Goal: Navigation & Orientation: Find specific page/section

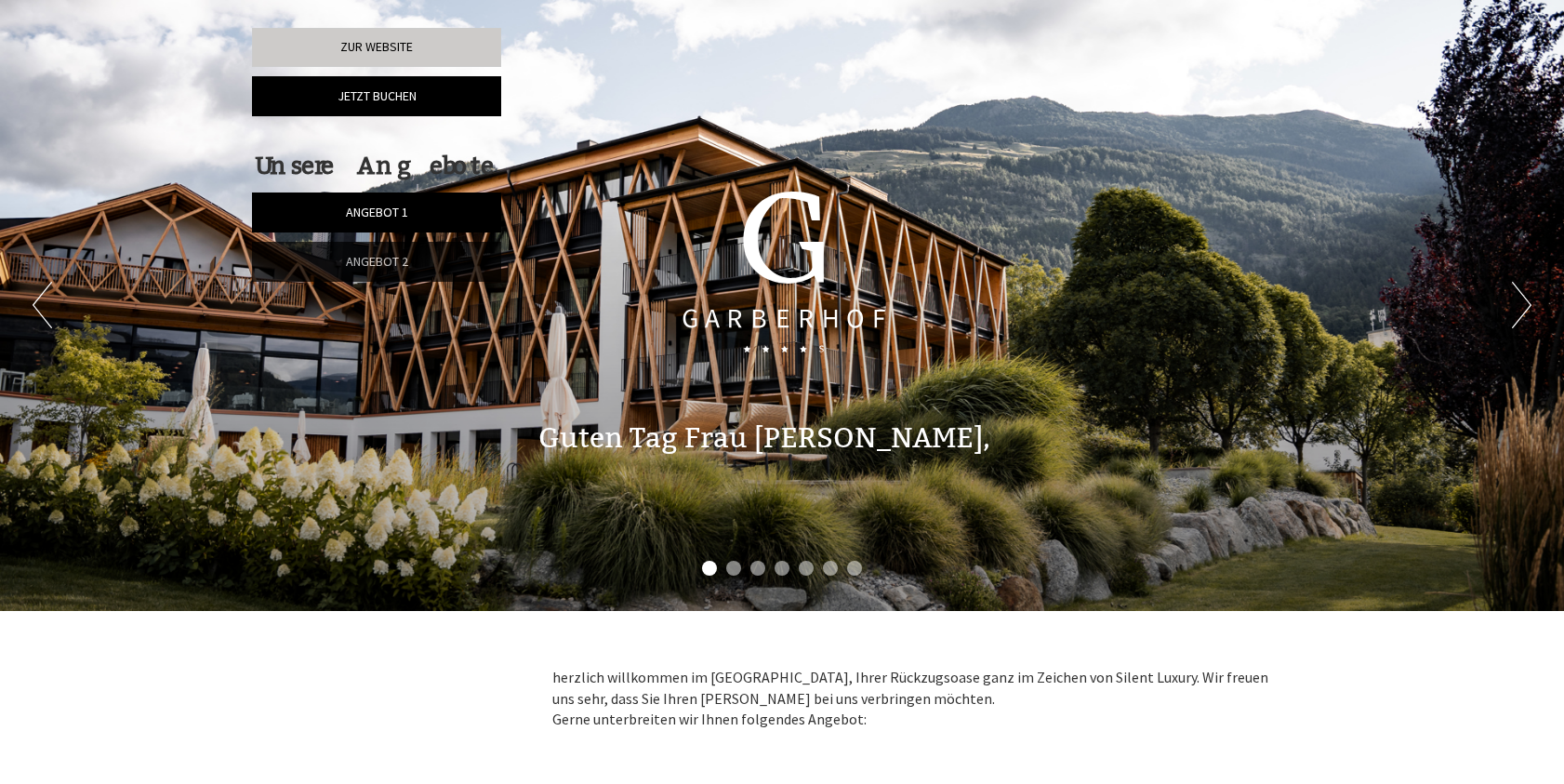
scroll to position [930, 0]
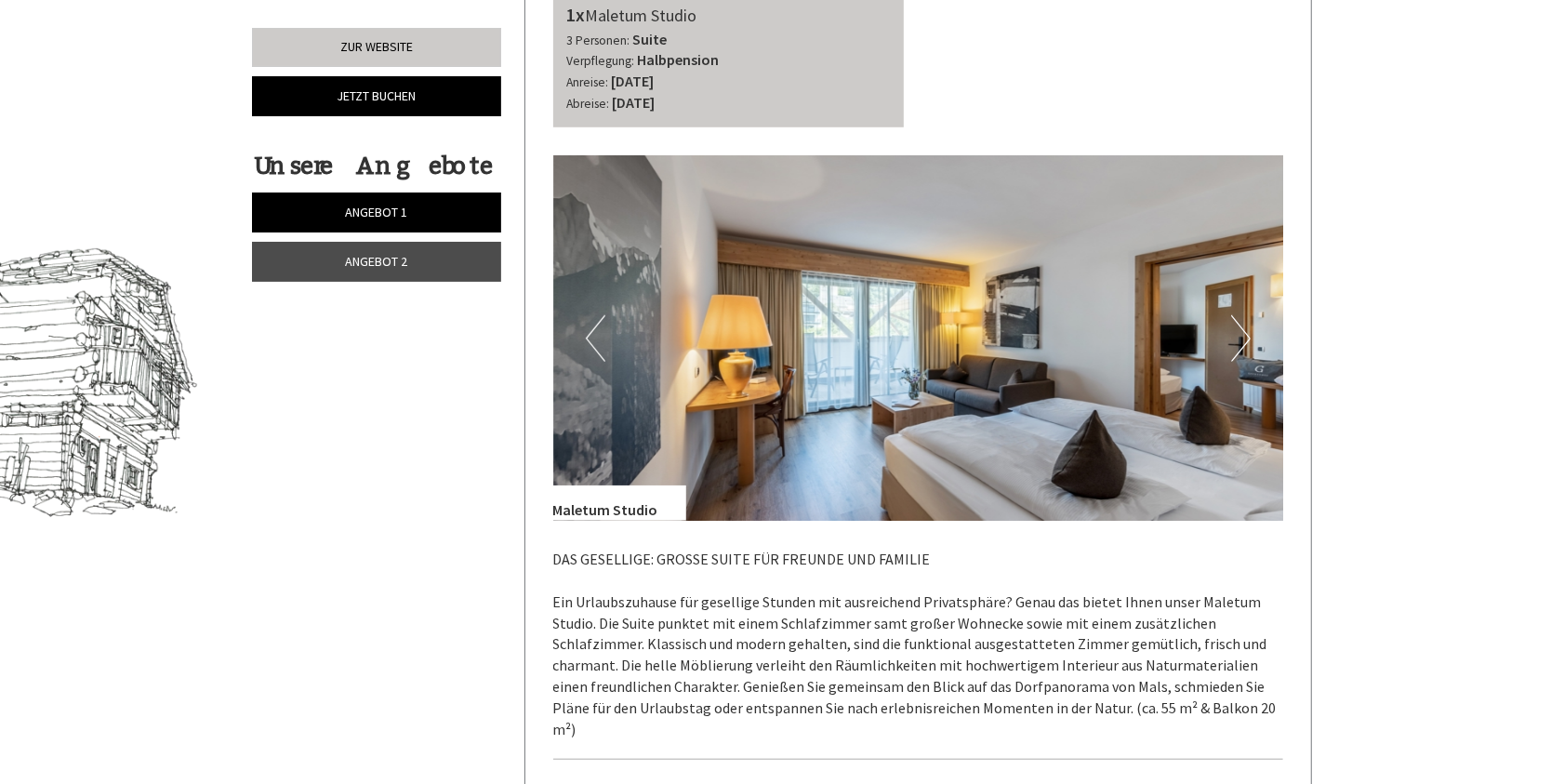
click at [1237, 340] on button "Next" at bounding box center [1241, 338] width 19 height 47
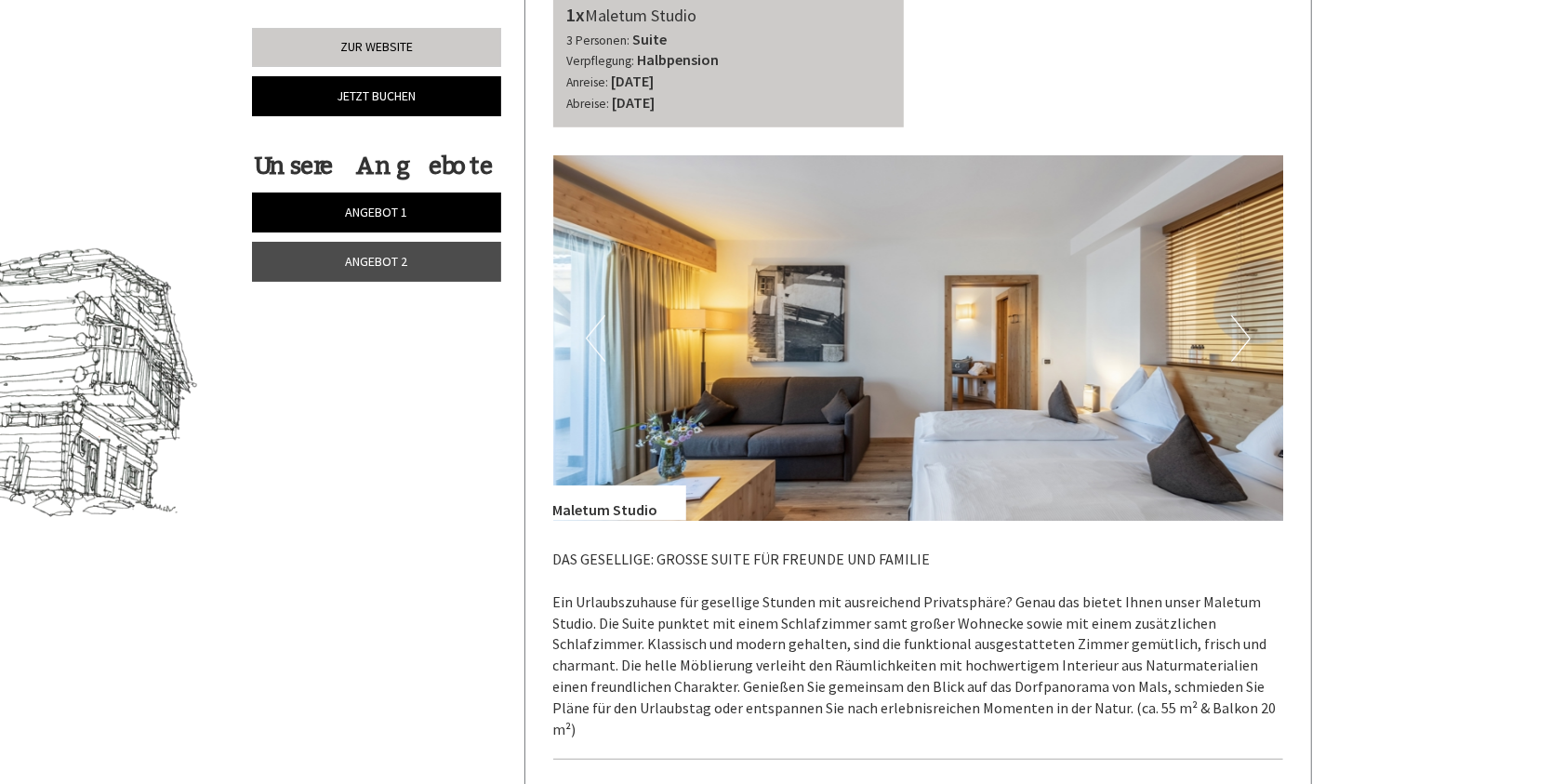
click at [1237, 340] on button "Next" at bounding box center [1241, 338] width 19 height 47
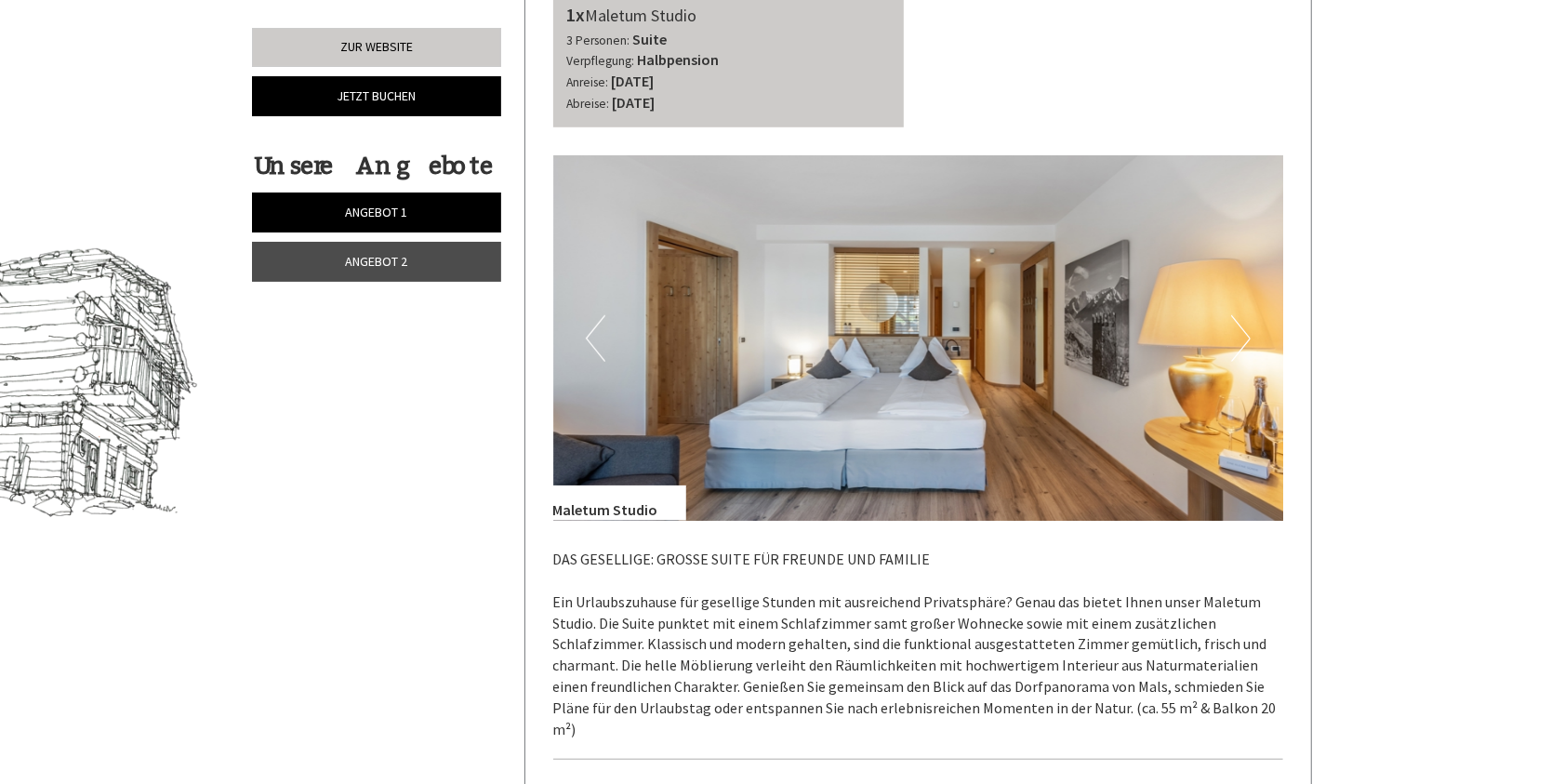
click at [1237, 340] on button "Next" at bounding box center [1241, 338] width 19 height 47
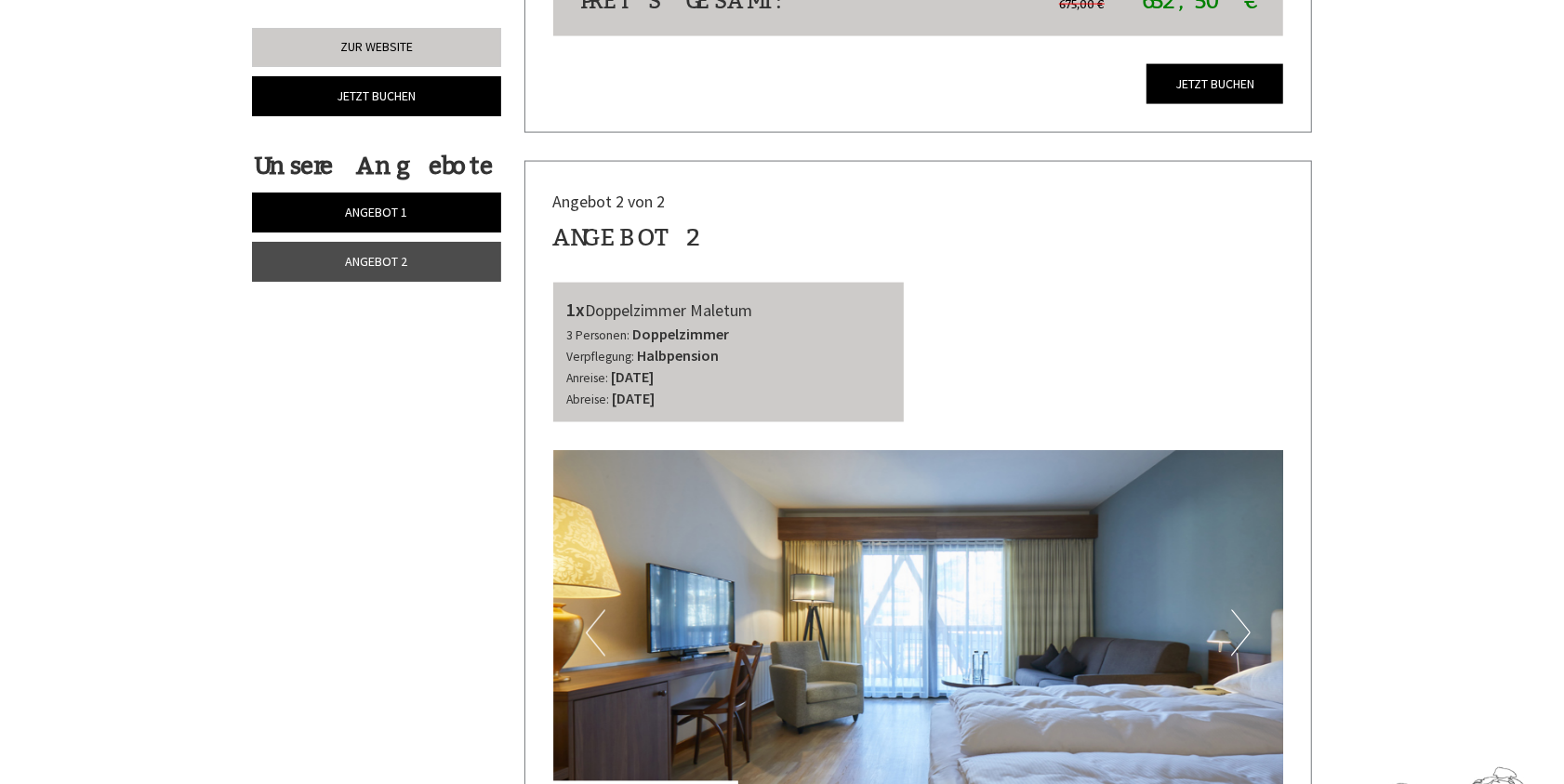
scroll to position [2231, 0]
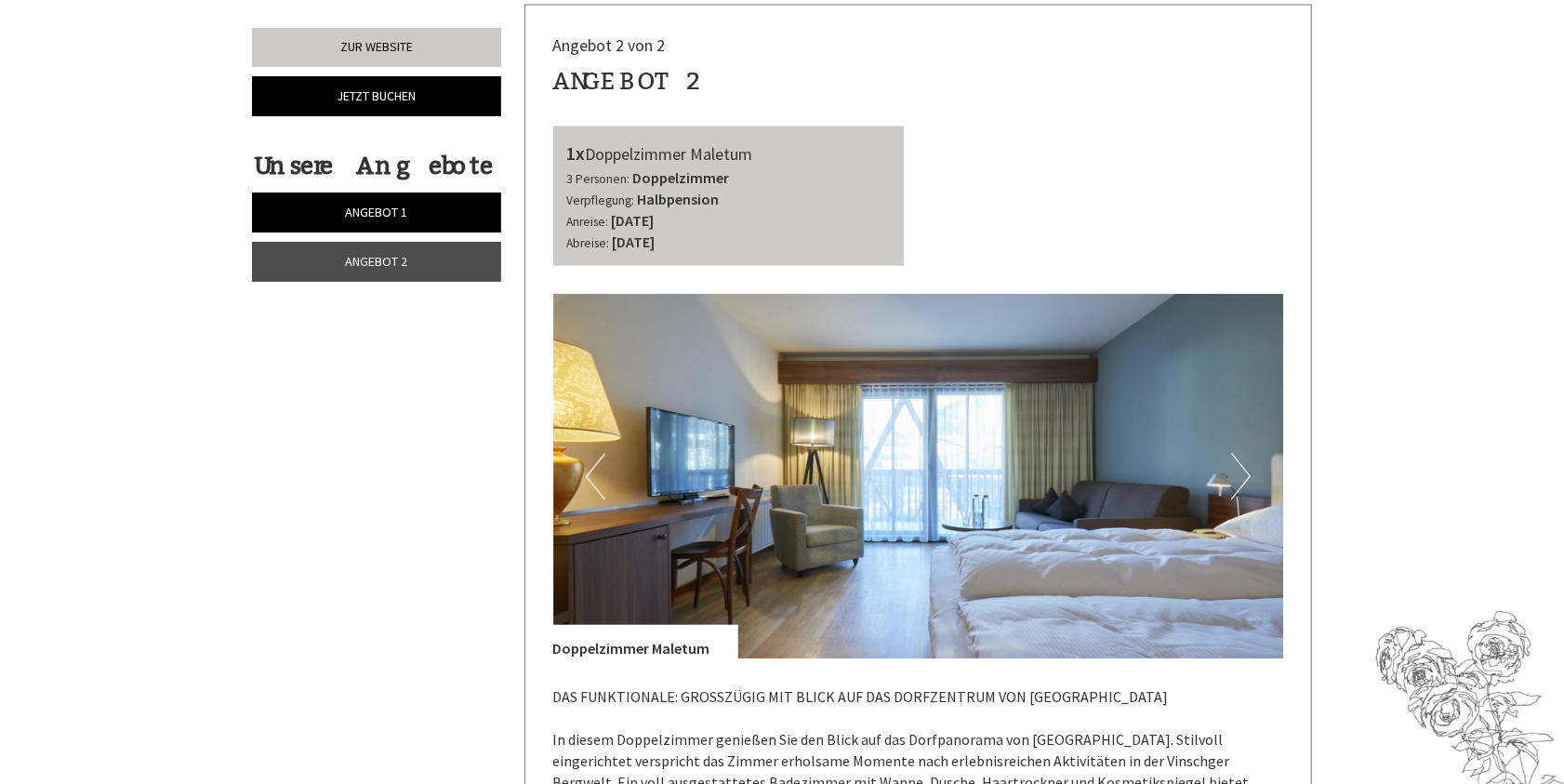
click at [1241, 455] on button "Next" at bounding box center [1241, 476] width 19 height 47
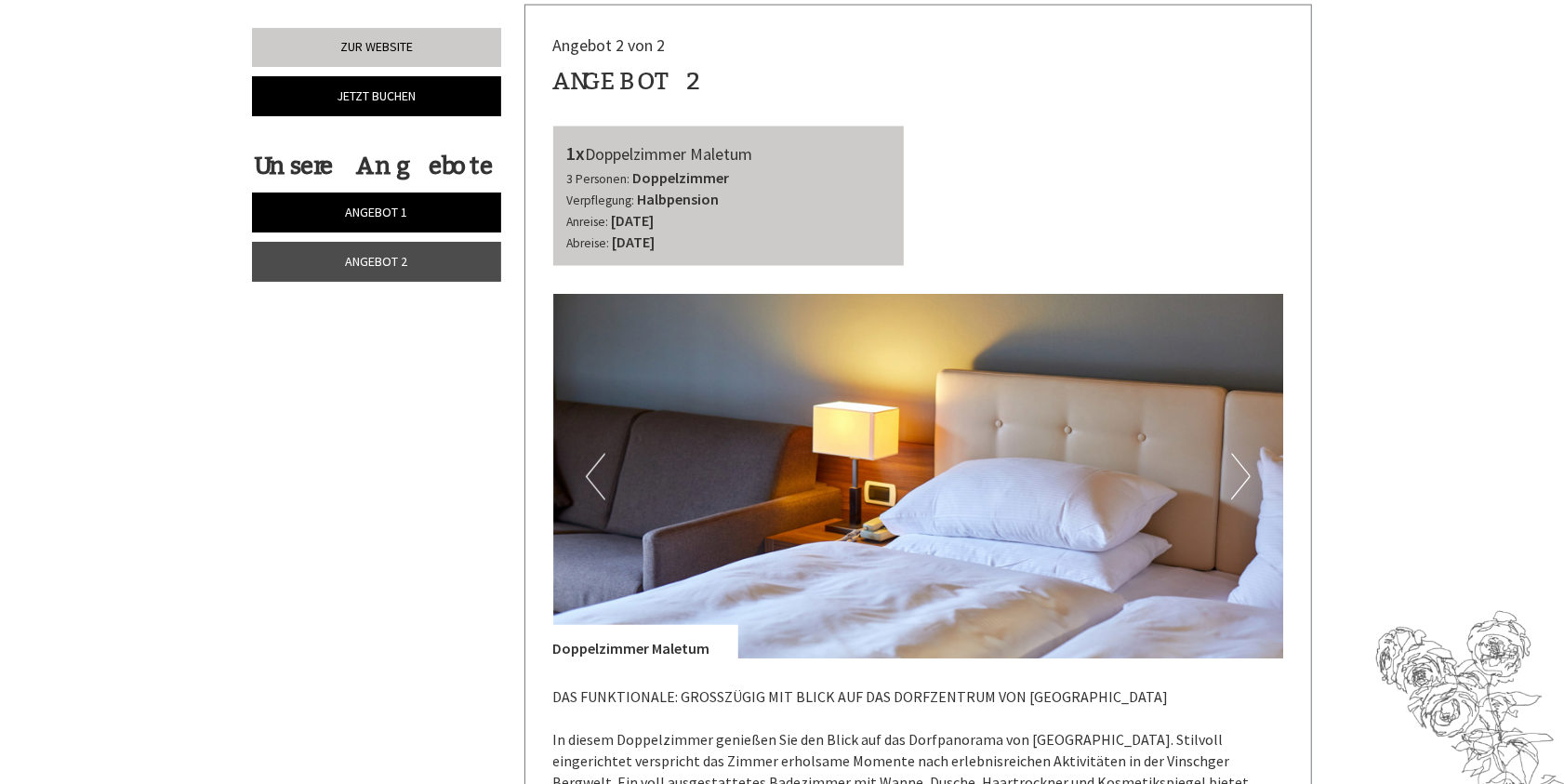
click at [1241, 455] on button "Next" at bounding box center [1241, 476] width 19 height 47
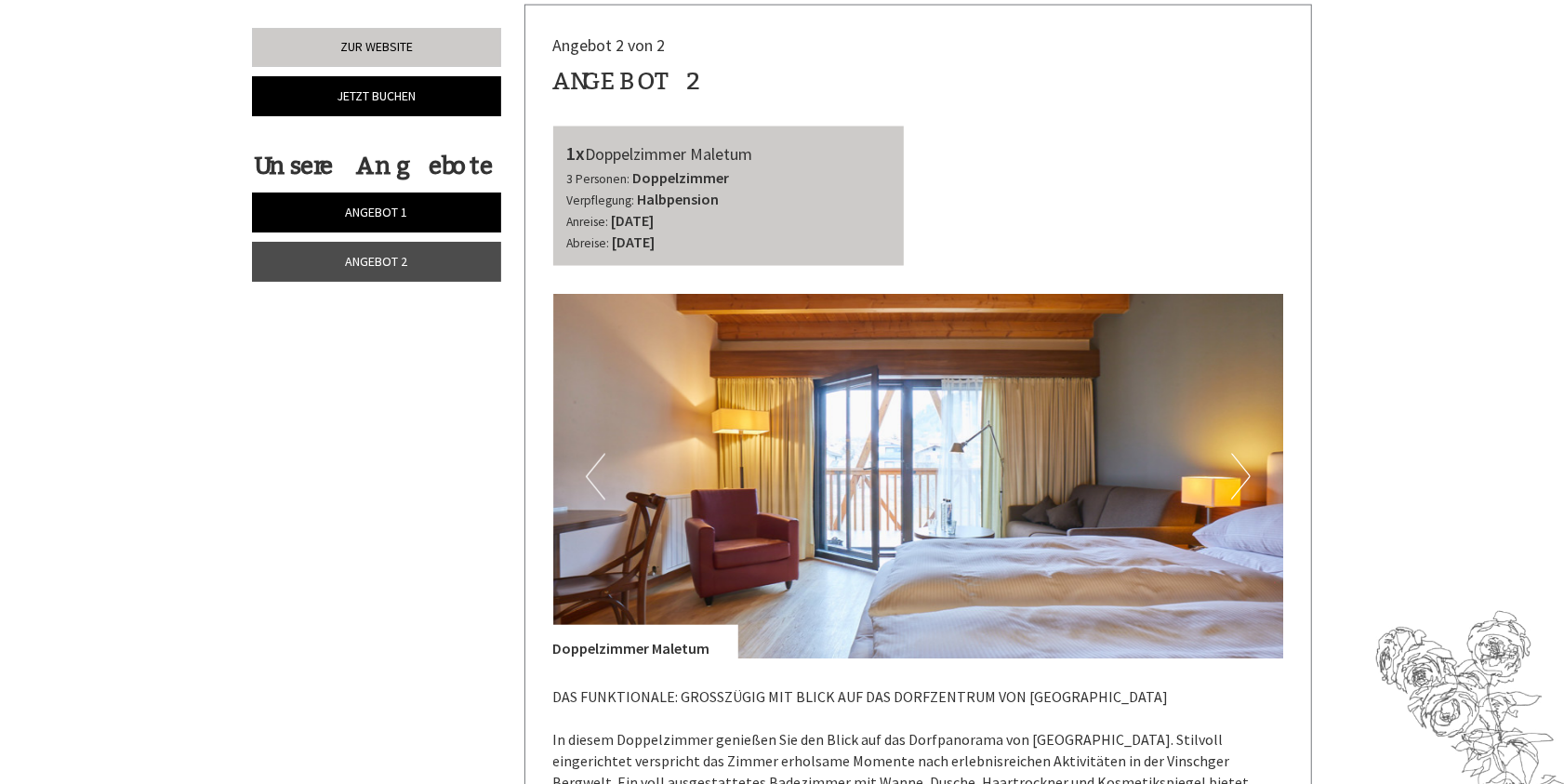
click at [1241, 455] on button "Next" at bounding box center [1241, 476] width 19 height 47
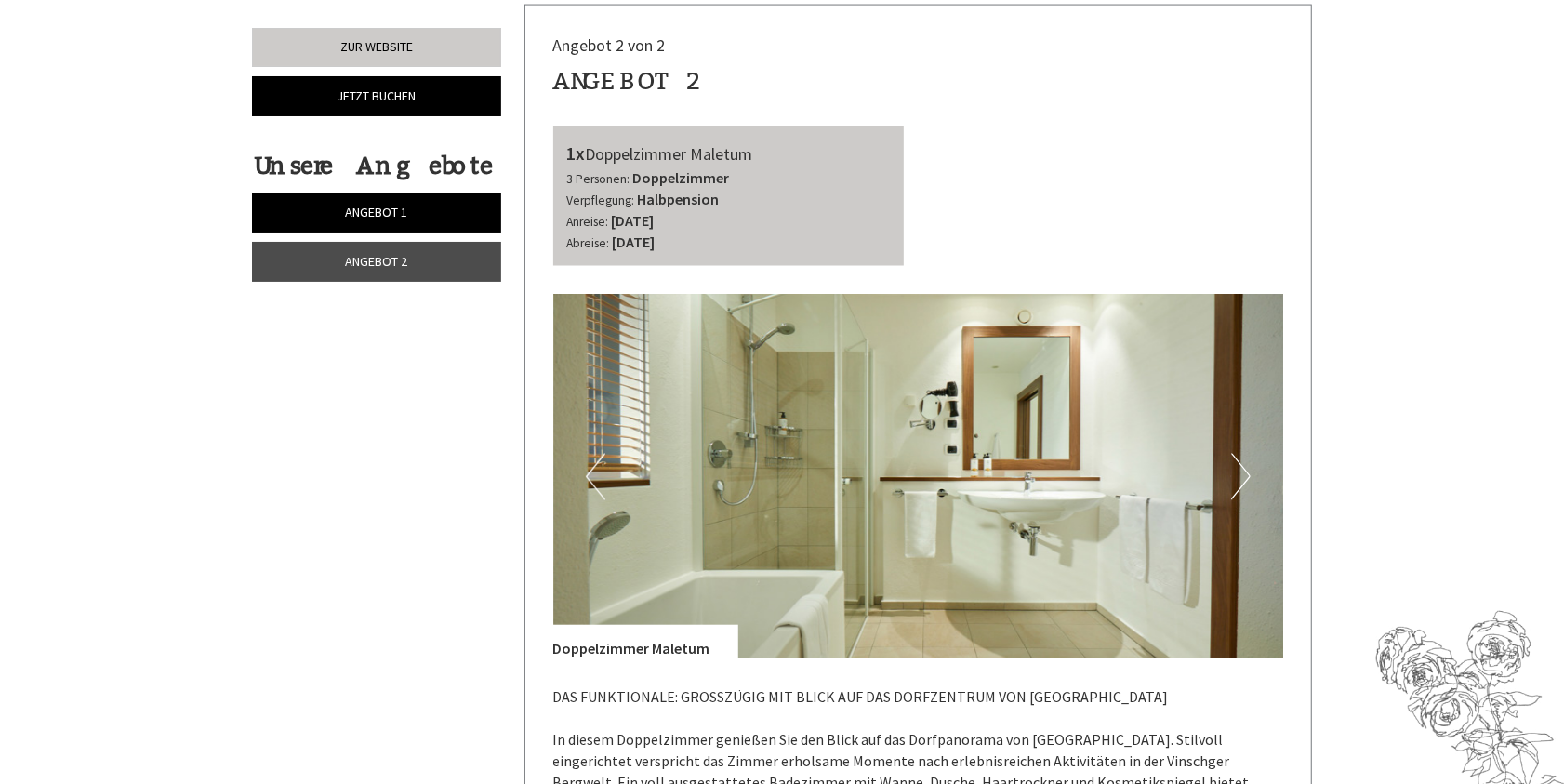
click at [1241, 455] on button "Next" at bounding box center [1241, 476] width 19 height 47
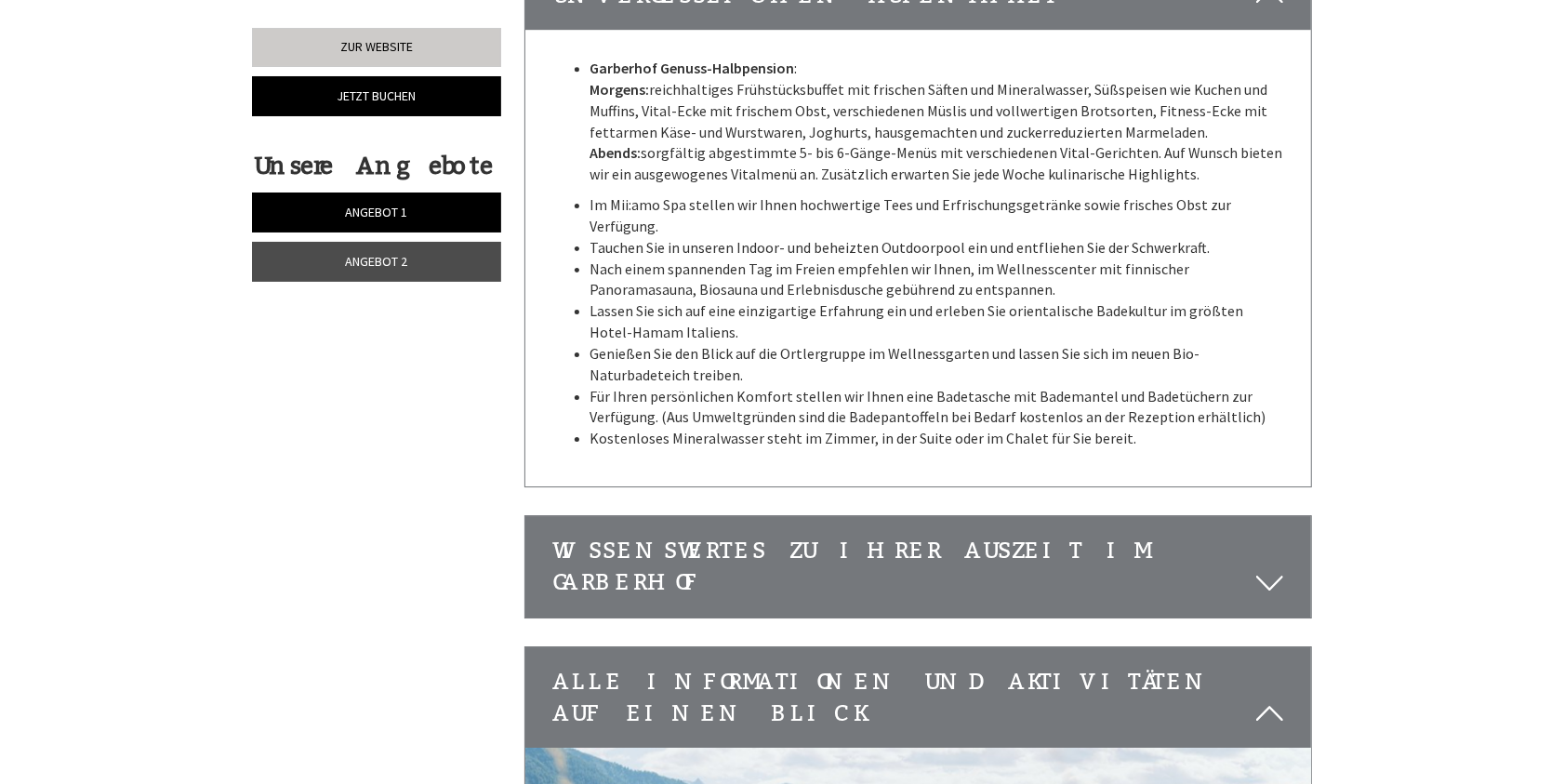
scroll to position [4370, 0]
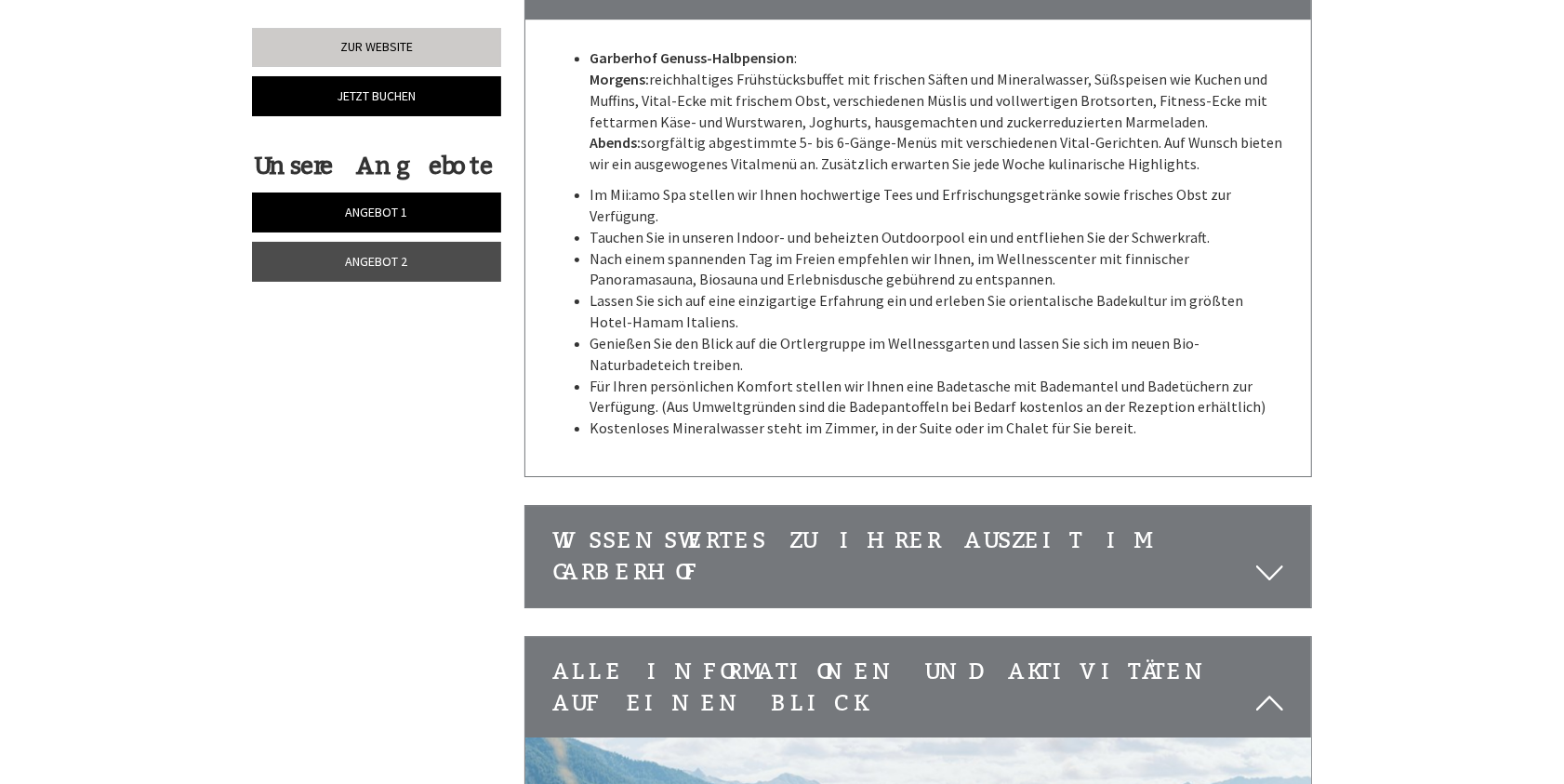
click at [1259, 556] on icon at bounding box center [1269, 572] width 27 height 31
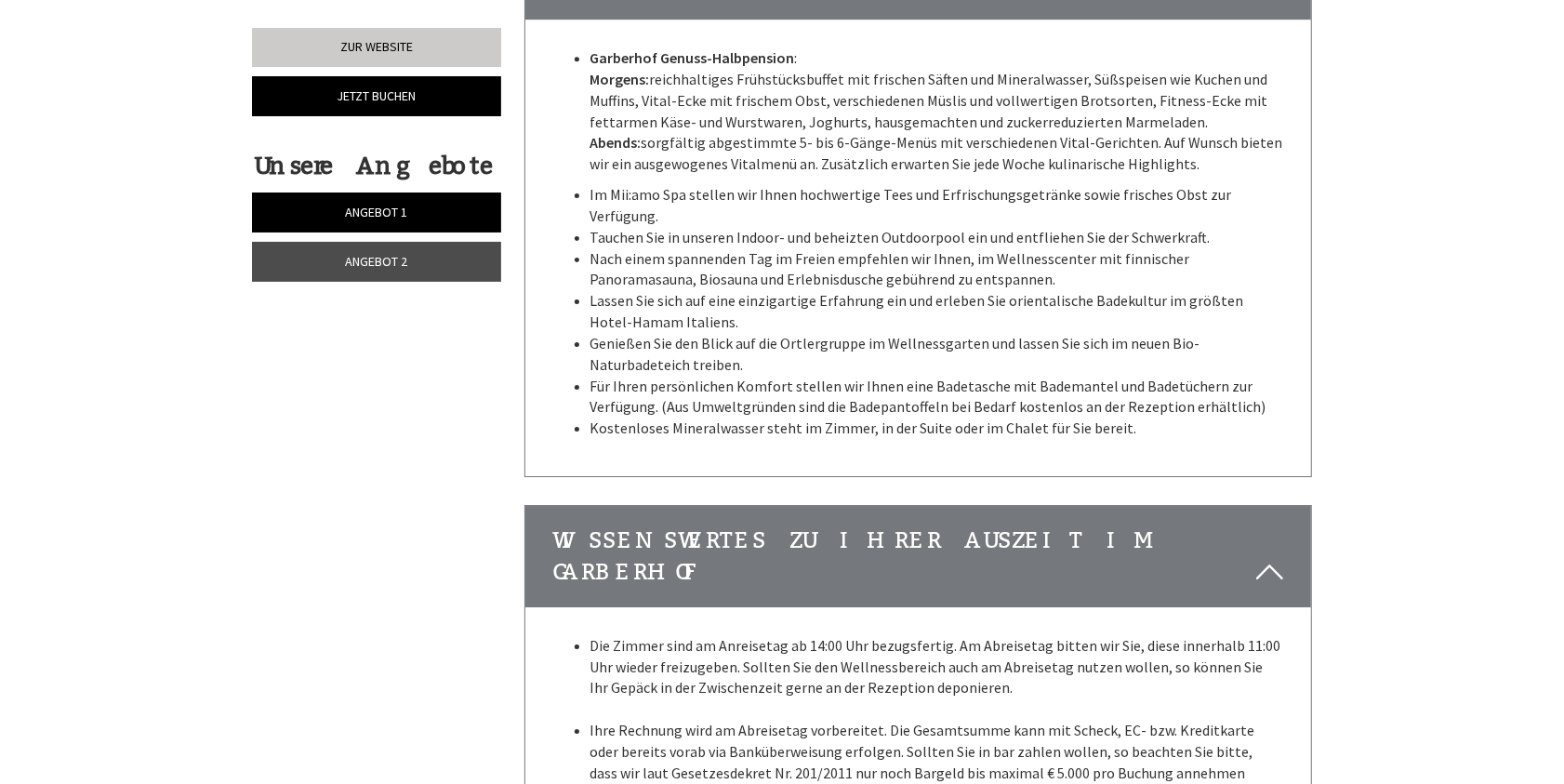
click at [344, 251] on link "Angebot 2" at bounding box center [376, 262] width 250 height 40
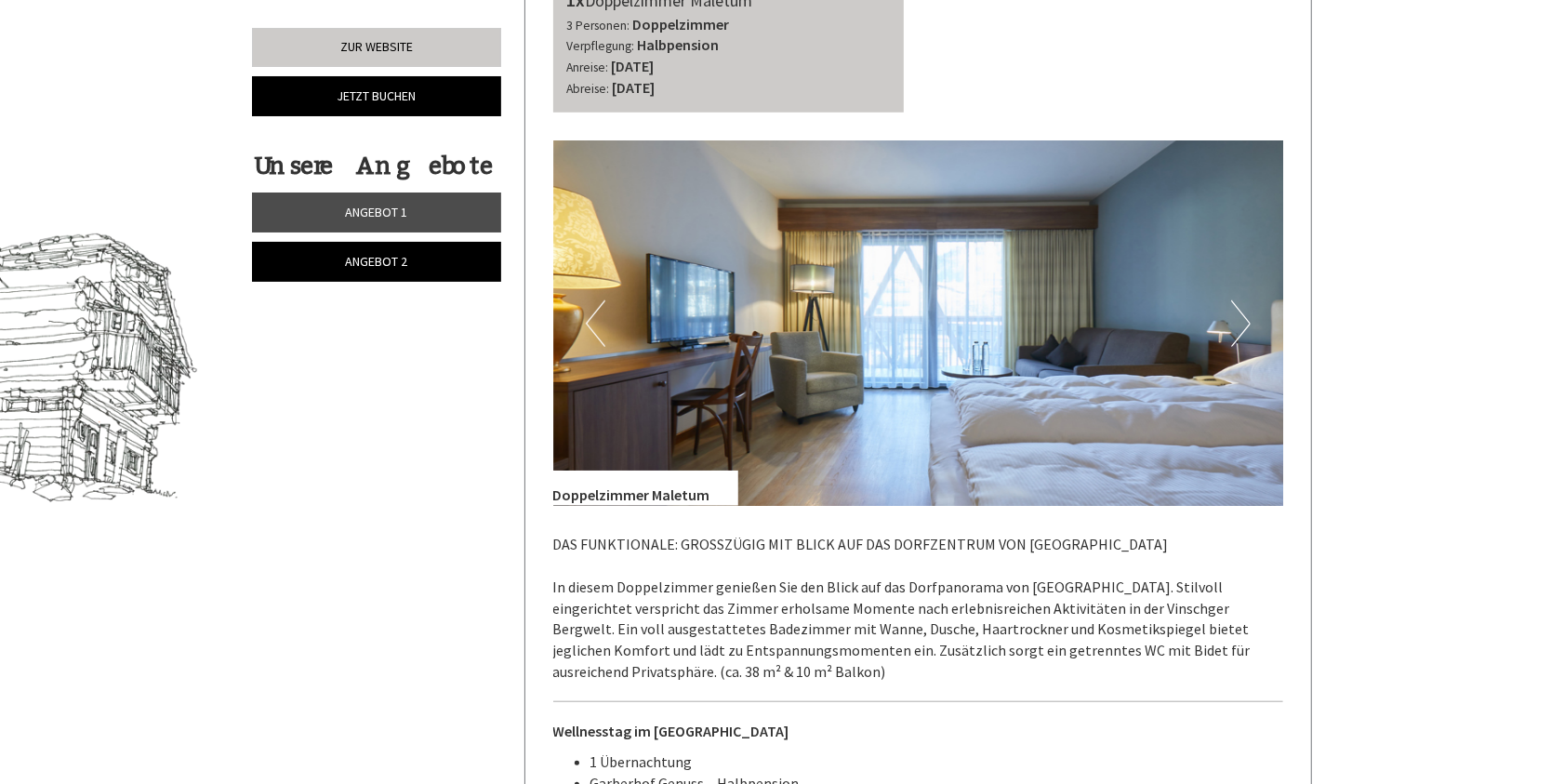
scroll to position [1073, 0]
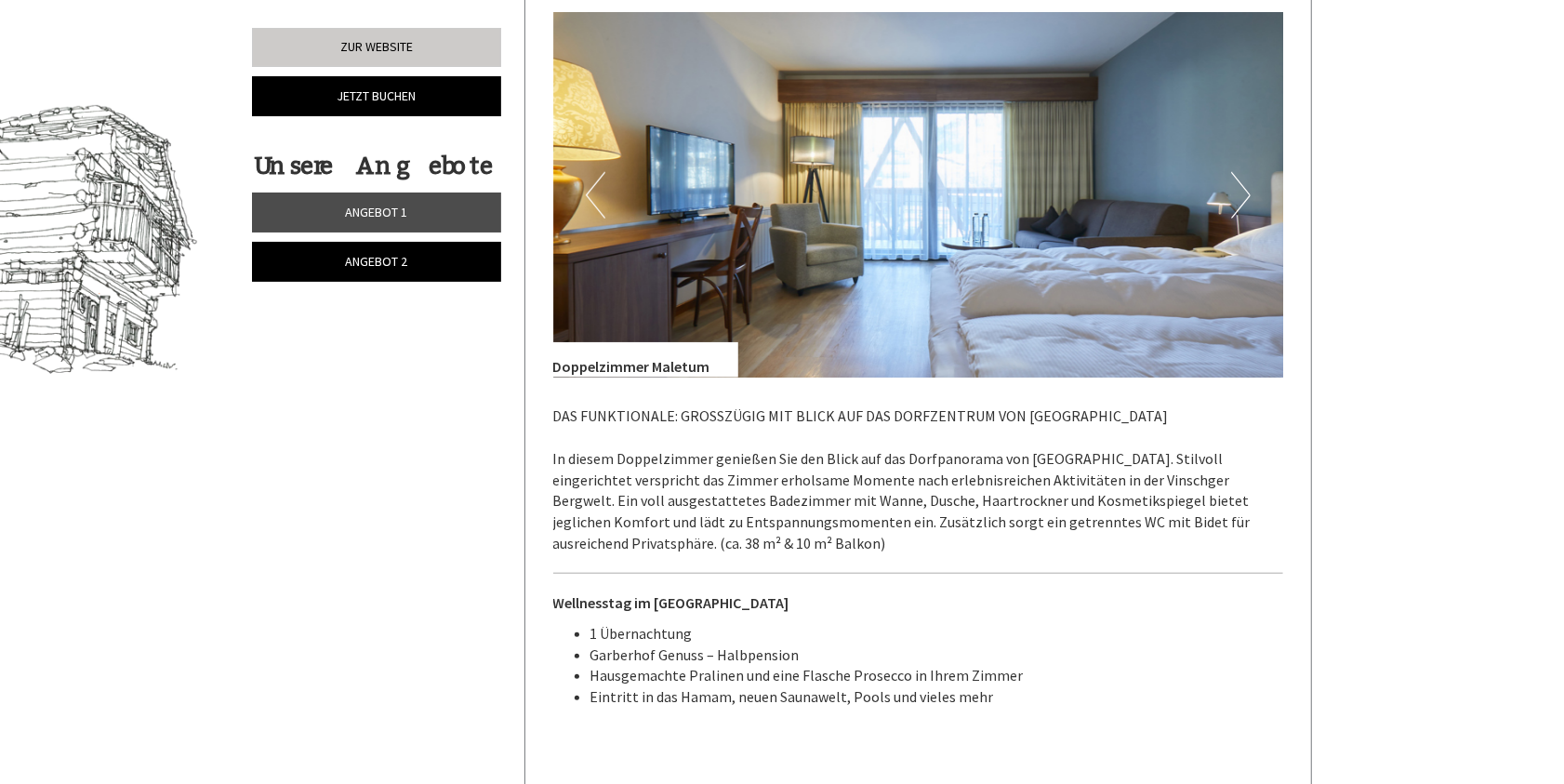
click at [381, 204] on span "Angebot 1" at bounding box center [376, 212] width 62 height 17
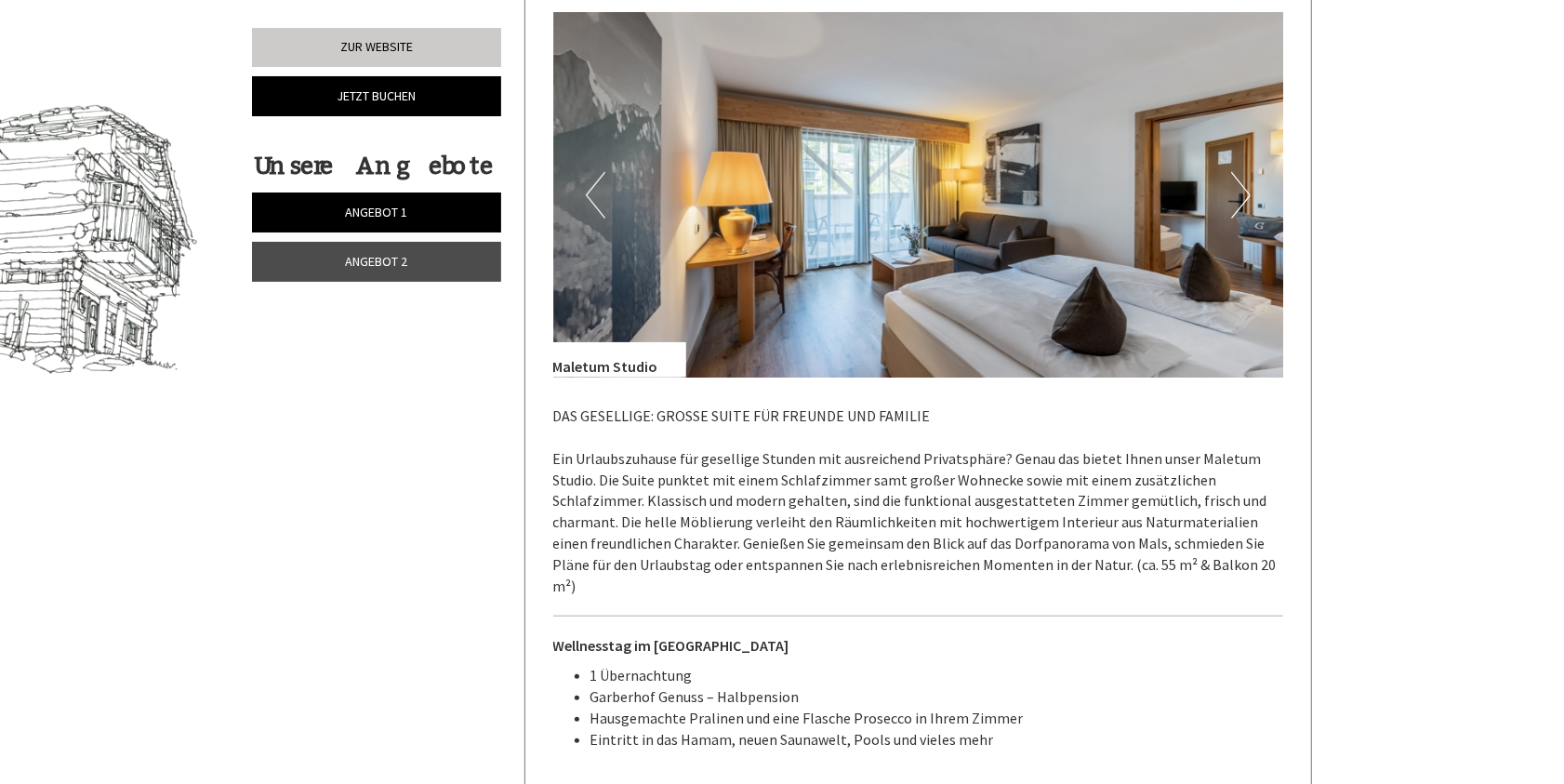
scroll to position [1352, 0]
